Goal: Task Accomplishment & Management: Use online tool/utility

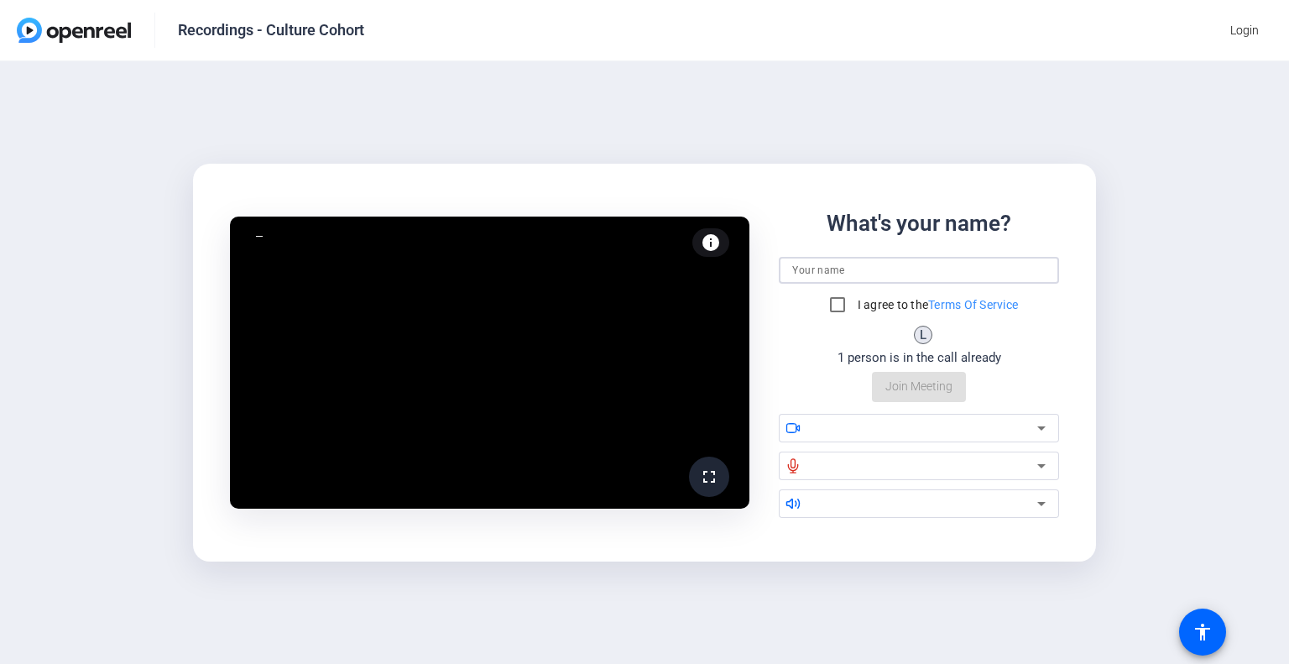
click at [903, 270] on input at bounding box center [919, 270] width 254 height 20
type input "[PERSON_NAME]"
click at [833, 303] on input "I agree to the Terms Of Service" at bounding box center [838, 305] width 34 height 34
checkbox input "true"
click at [991, 432] on div at bounding box center [925, 428] width 224 height 20
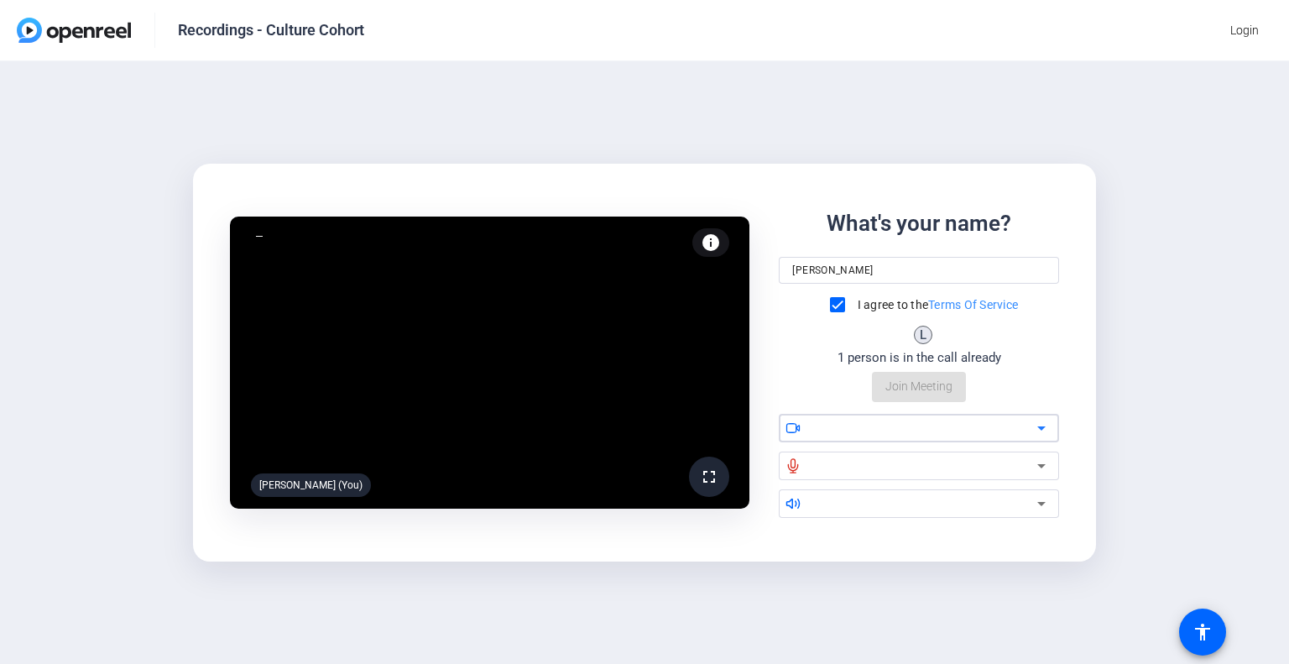
click at [1024, 424] on div at bounding box center [925, 428] width 224 height 20
click at [970, 456] on div at bounding box center [925, 466] width 224 height 20
click at [1035, 459] on icon at bounding box center [1042, 466] width 20 height 20
click at [925, 382] on div "What's your name? Emily Gonzalez I agree to the Terms Of Service L 1 person is …" at bounding box center [919, 304] width 280 height 195
click at [38, 437] on div "denied fullscreen Emily Gonzalez (You) info Test your audio and video What's yo…" at bounding box center [644, 362] width 1289 height 603
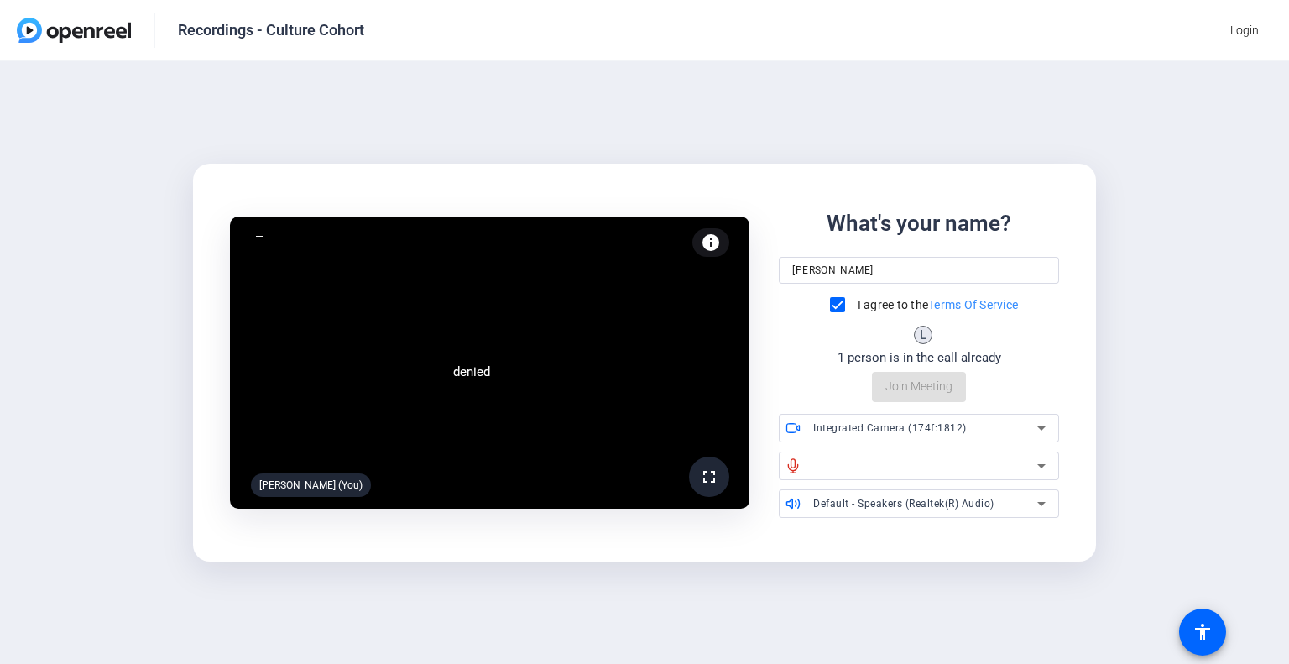
click at [34, 537] on div "denied fullscreen Emily Gonzalez (You) info Test your audio and video What's yo…" at bounding box center [644, 362] width 1289 height 603
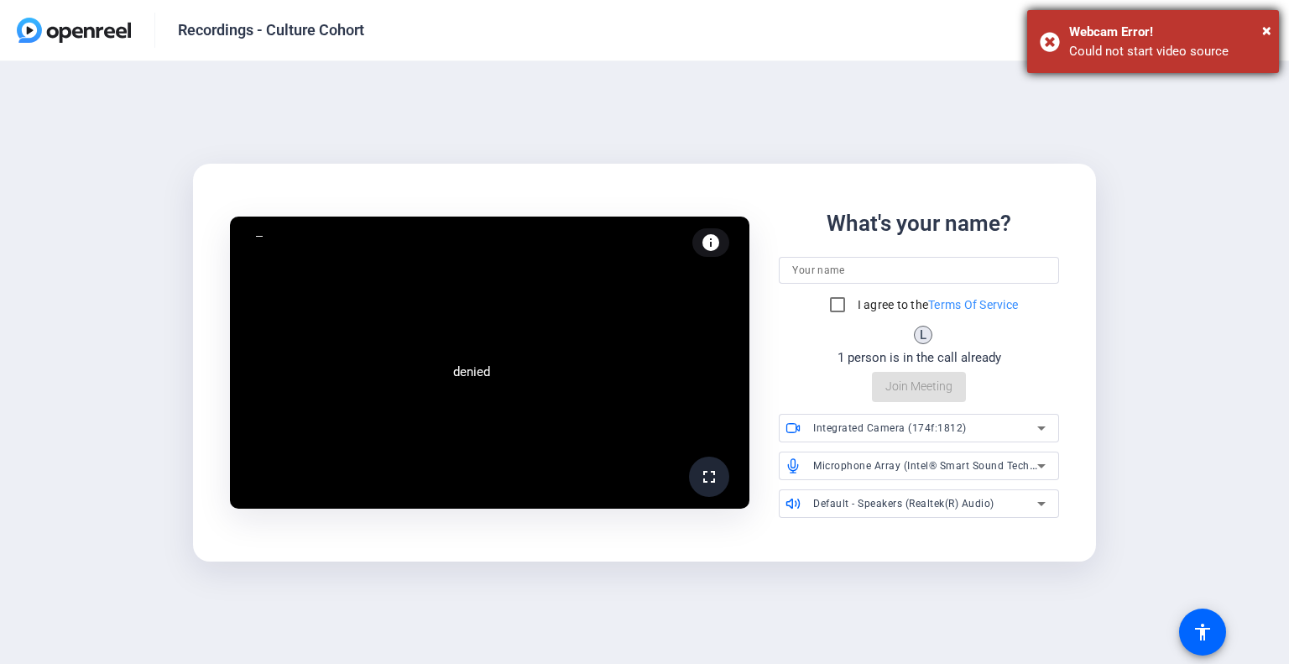
click at [1122, 42] on div "Could not start video source" at bounding box center [1168, 51] width 197 height 19
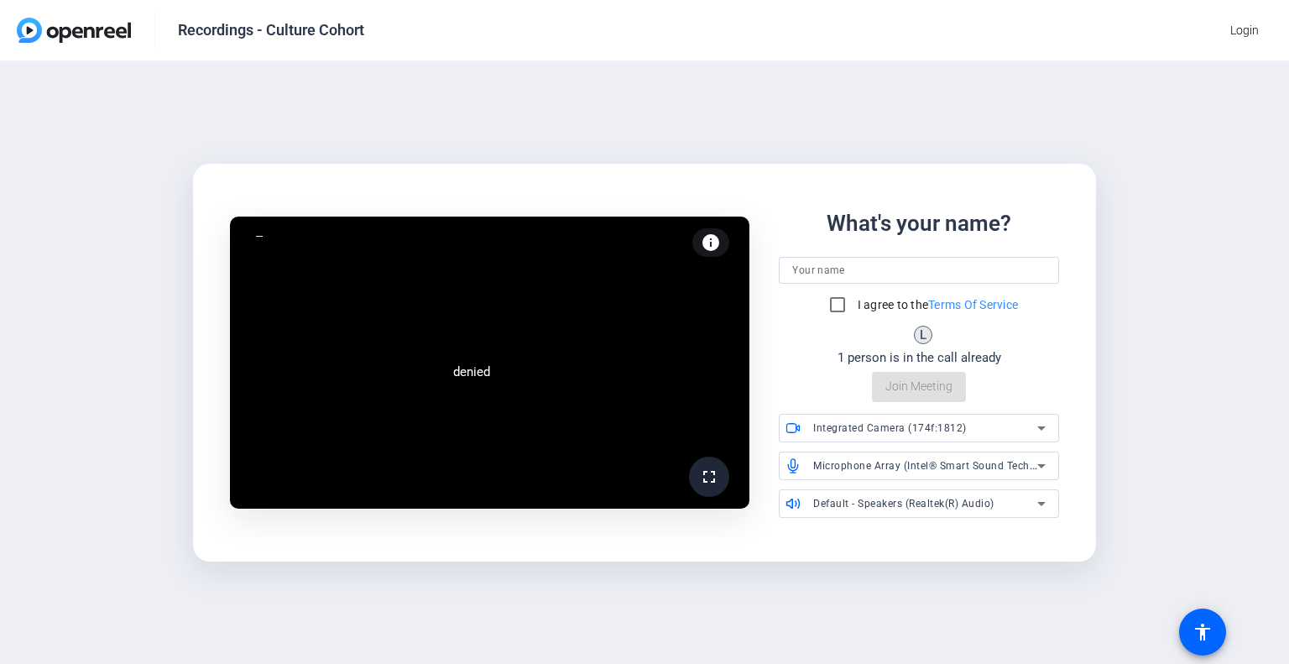
click at [1237, 348] on div "denied fullscreen info Test your audio and video What's your name? I agree to t…" at bounding box center [644, 362] width 1289 height 603
click at [836, 307] on input "I agree to the Terms Of Service" at bounding box center [838, 305] width 34 height 34
checkbox input "true"
click at [903, 270] on input at bounding box center [919, 270] width 254 height 20
type input "[PERSON_NAME]"
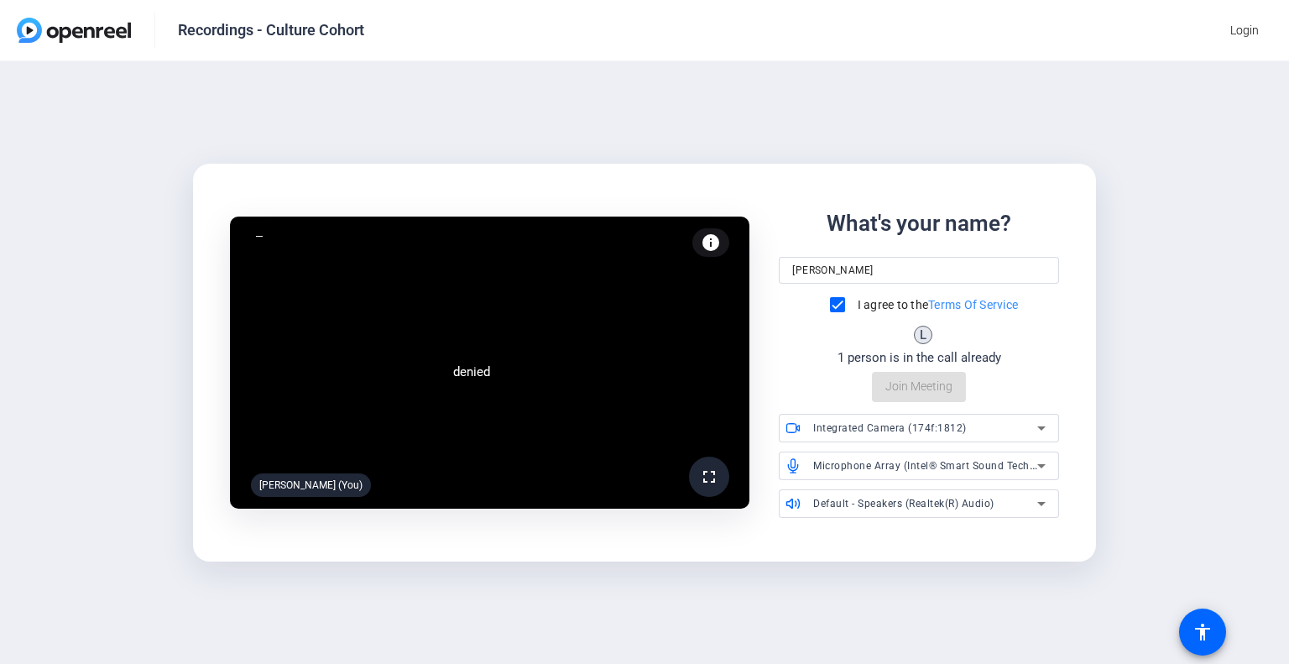
click at [368, 456] on video at bounding box center [490, 363] width 520 height 293
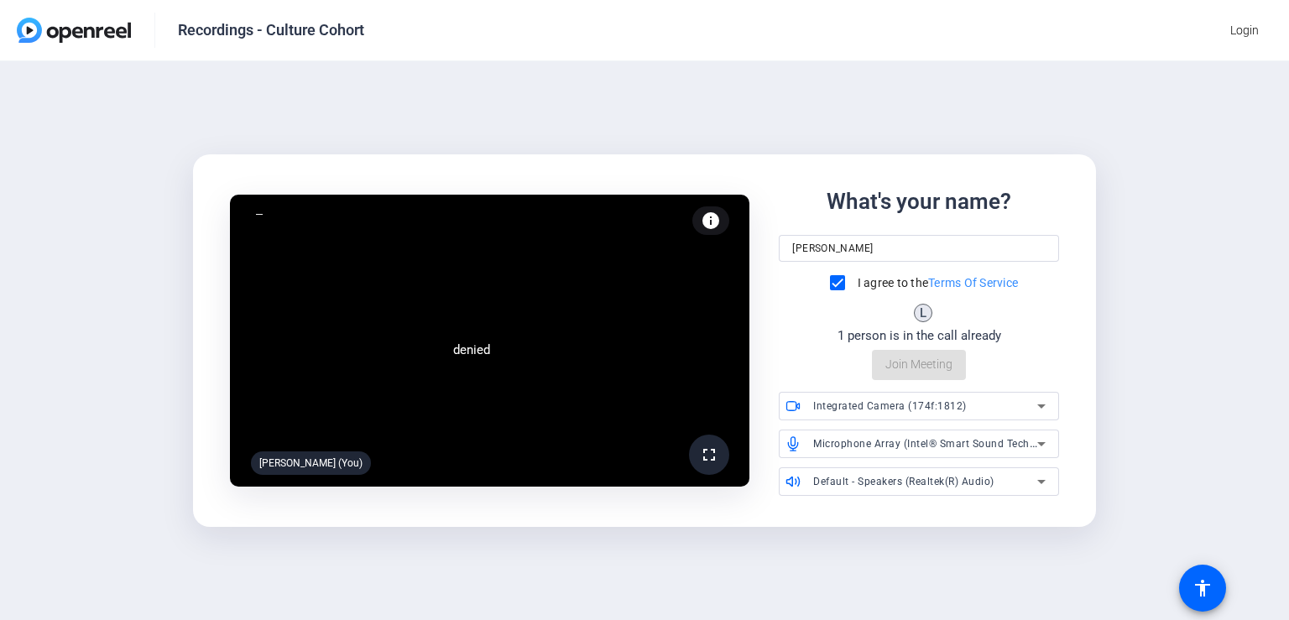
click at [34, 119] on div "denied fullscreen Emily Gonzalez (You) info Test your audio and video What's yo…" at bounding box center [644, 340] width 1289 height 559
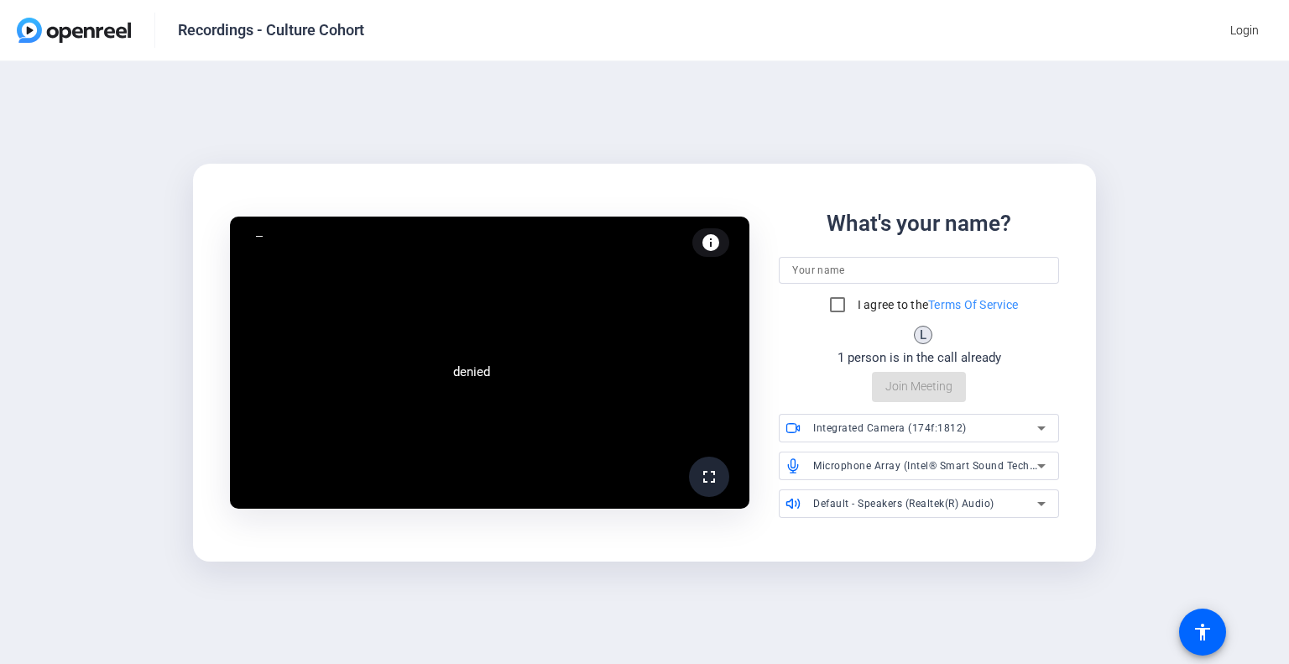
click at [581, 118] on div "denied fullscreen info Test your audio and video What's your name? I agree to t…" at bounding box center [644, 362] width 1289 height 603
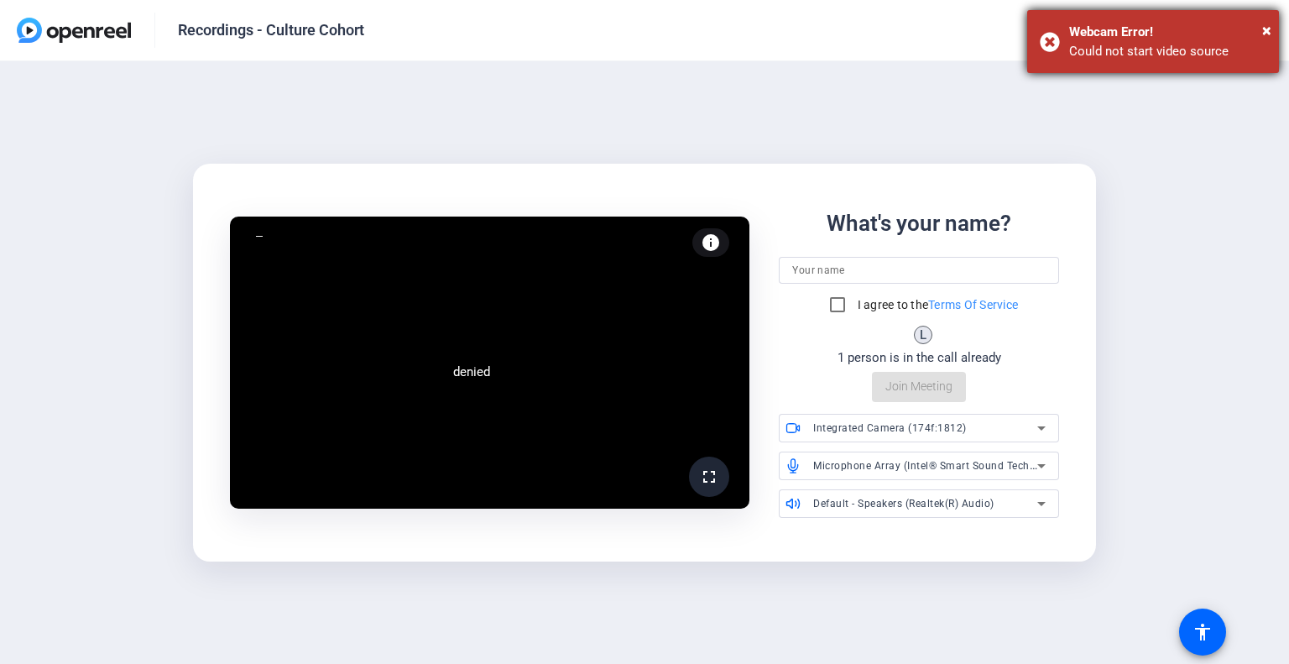
click at [1127, 54] on div "Could not start video source" at bounding box center [1168, 51] width 197 height 19
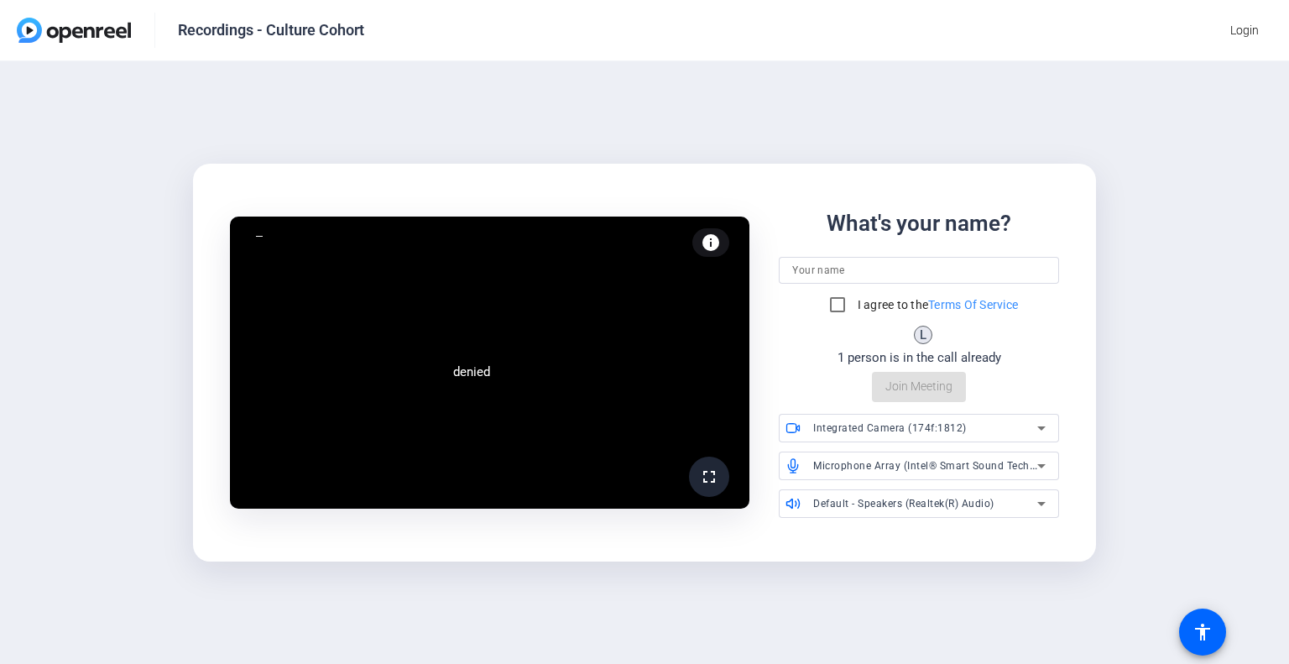
click at [404, 386] on video at bounding box center [490, 363] width 520 height 293
click at [255, 232] on div at bounding box center [259, 236] width 17 height 17
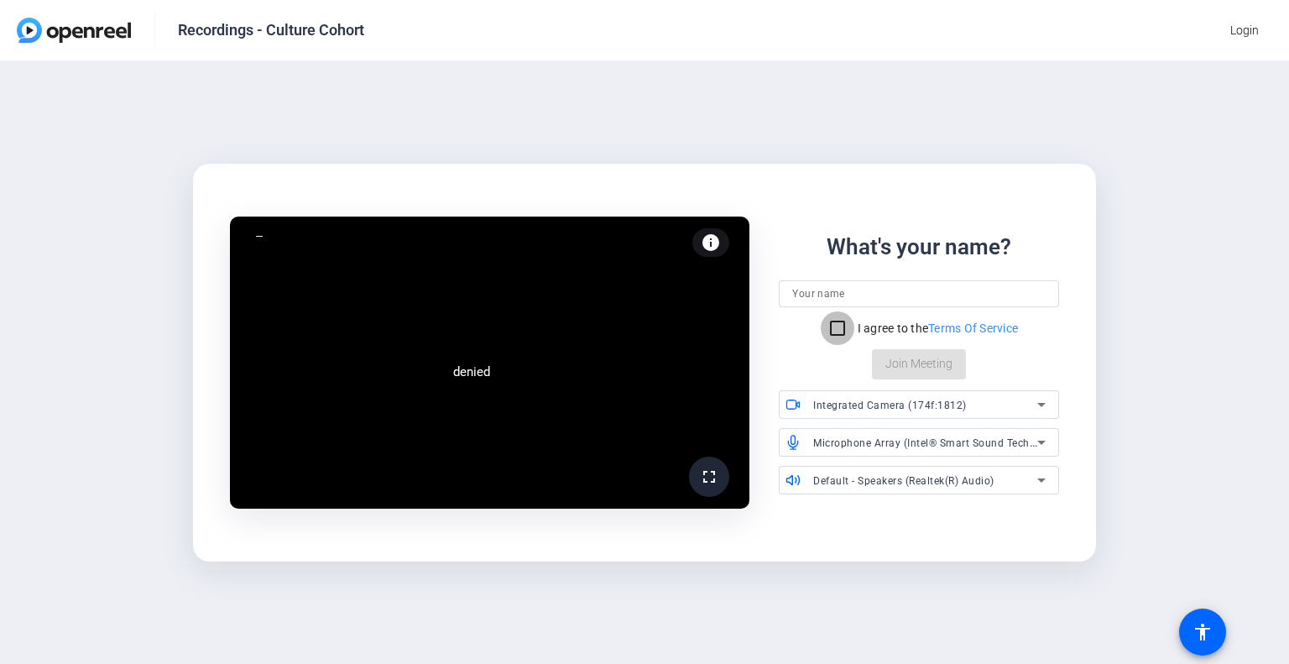
click at [834, 328] on input "I agree to the Terms Of Service" at bounding box center [838, 328] width 34 height 34
checkbox input "true"
click at [709, 243] on mat-icon "info" at bounding box center [711, 243] width 20 height 20
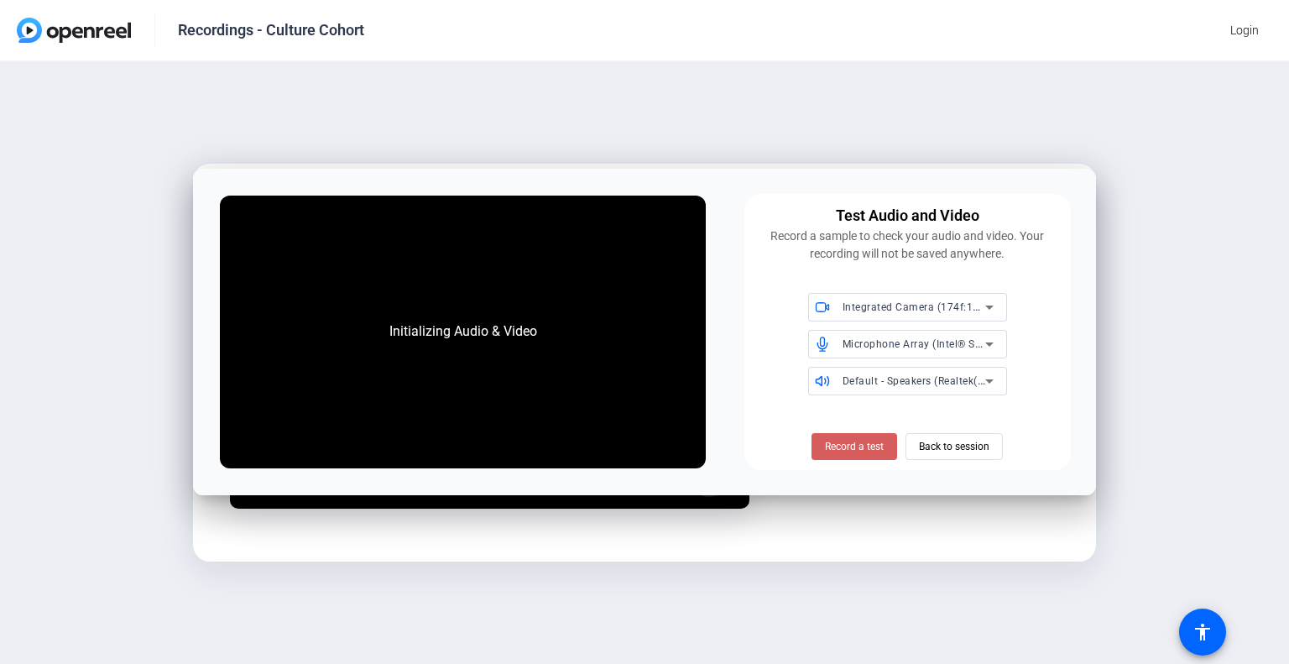
click at [866, 456] on span at bounding box center [855, 446] width 86 height 40
click at [862, 442] on span "Record a test" at bounding box center [854, 446] width 59 height 15
click at [863, 439] on span "Record a test" at bounding box center [854, 446] width 59 height 15
click at [978, 452] on span "Back to session" at bounding box center [954, 447] width 71 height 32
